Goal: Transaction & Acquisition: Subscribe to service/newsletter

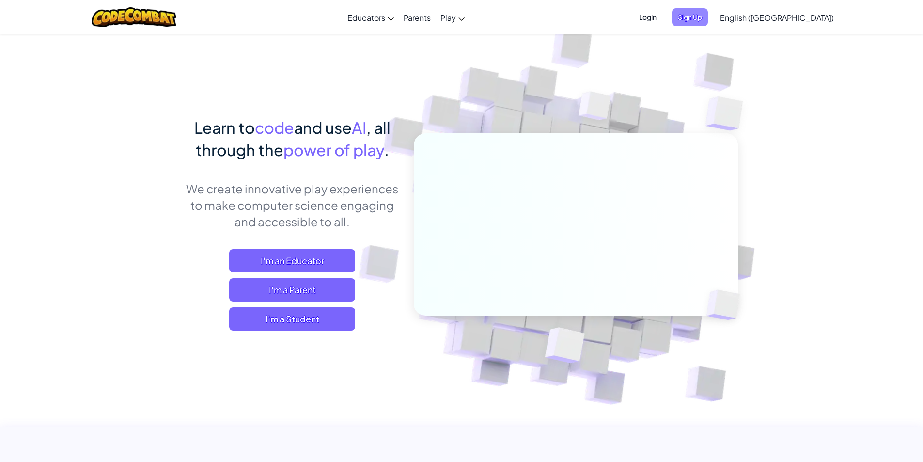
click at [708, 22] on span "Sign Up" at bounding box center [690, 17] width 36 height 18
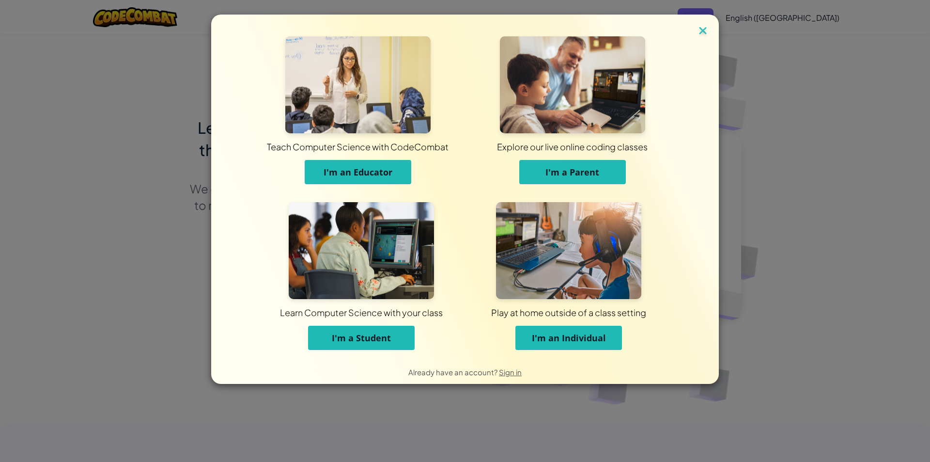
click at [703, 34] on img at bounding box center [703, 31] width 13 height 15
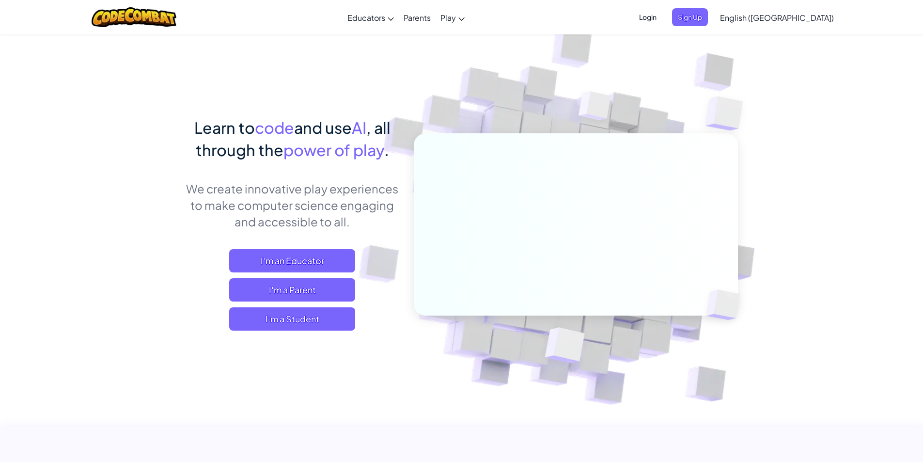
click at [662, 17] on span "Login" at bounding box center [647, 17] width 29 height 18
